Goal: Information Seeking & Learning: Compare options

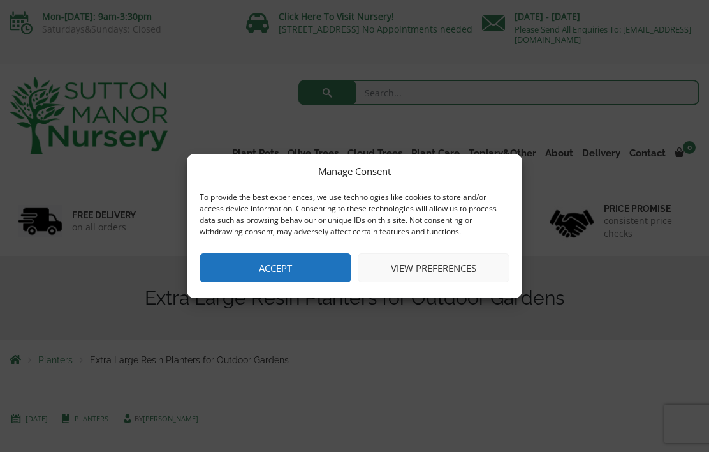
click at [247, 273] on button "Accept" at bounding box center [276, 267] width 152 height 29
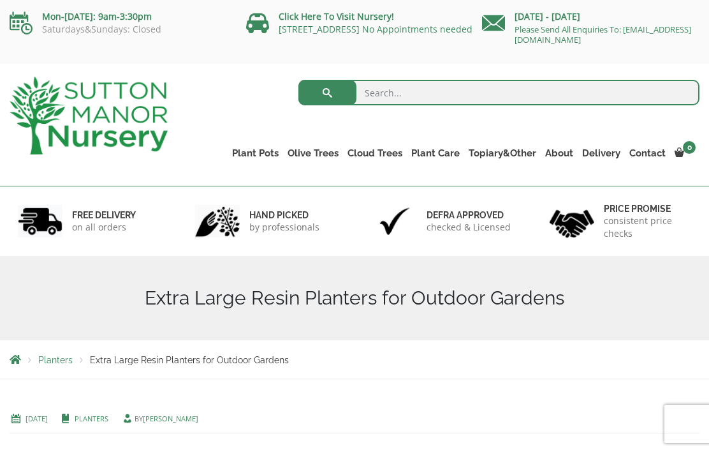
click at [0, 0] on link "The San Marino Pots" at bounding box center [0, 0] width 0 height 0
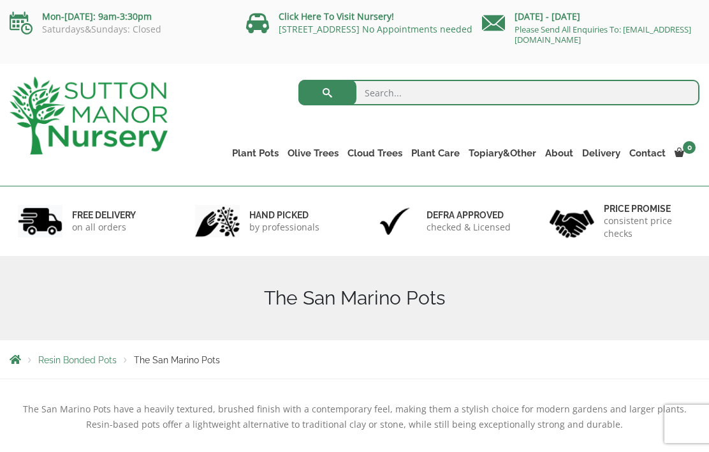
click at [0, 0] on link "The Mediterranean Pots" at bounding box center [0, 0] width 0 height 0
click at [0, 0] on link "The Sicilian Pots" at bounding box center [0, 0] width 0 height 0
click at [0, 0] on link "The Milan Pots" at bounding box center [0, 0] width 0 height 0
